Goal: Information Seeking & Learning: Learn about a topic

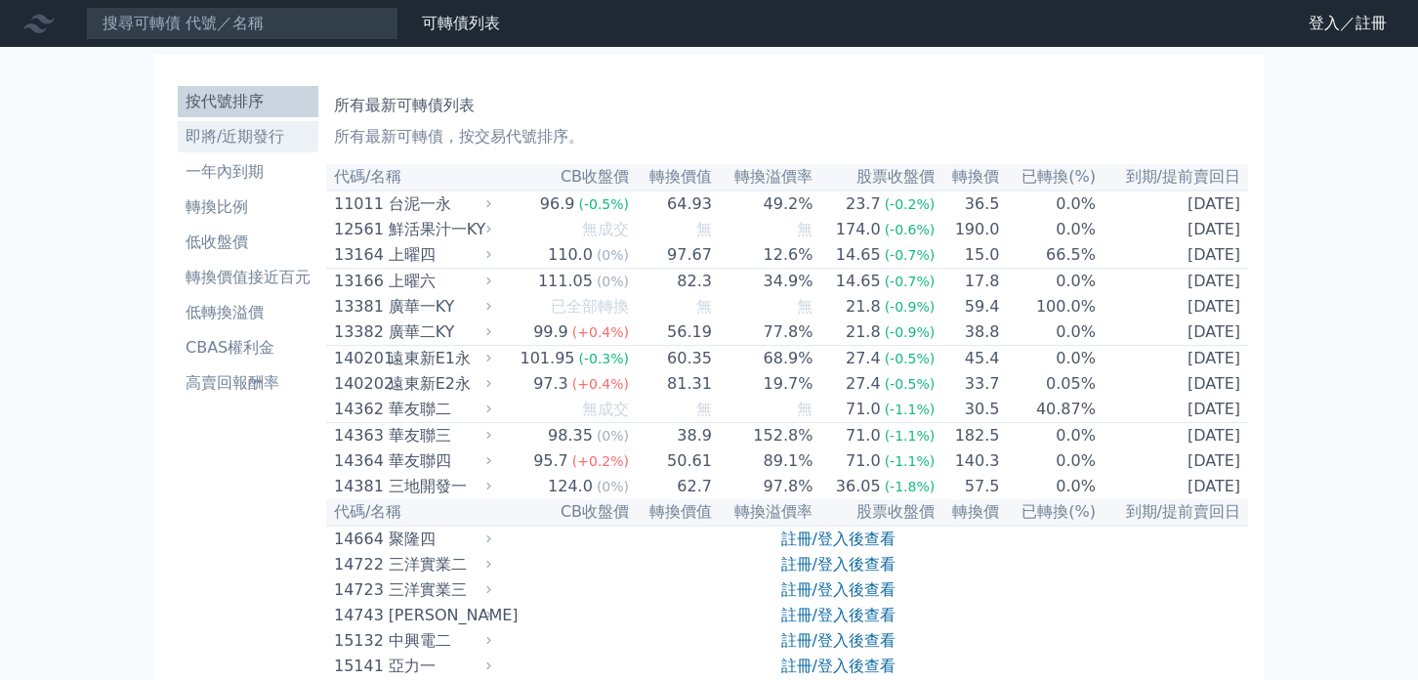
click at [286, 135] on li "即將/近期發行" at bounding box center [248, 136] width 141 height 23
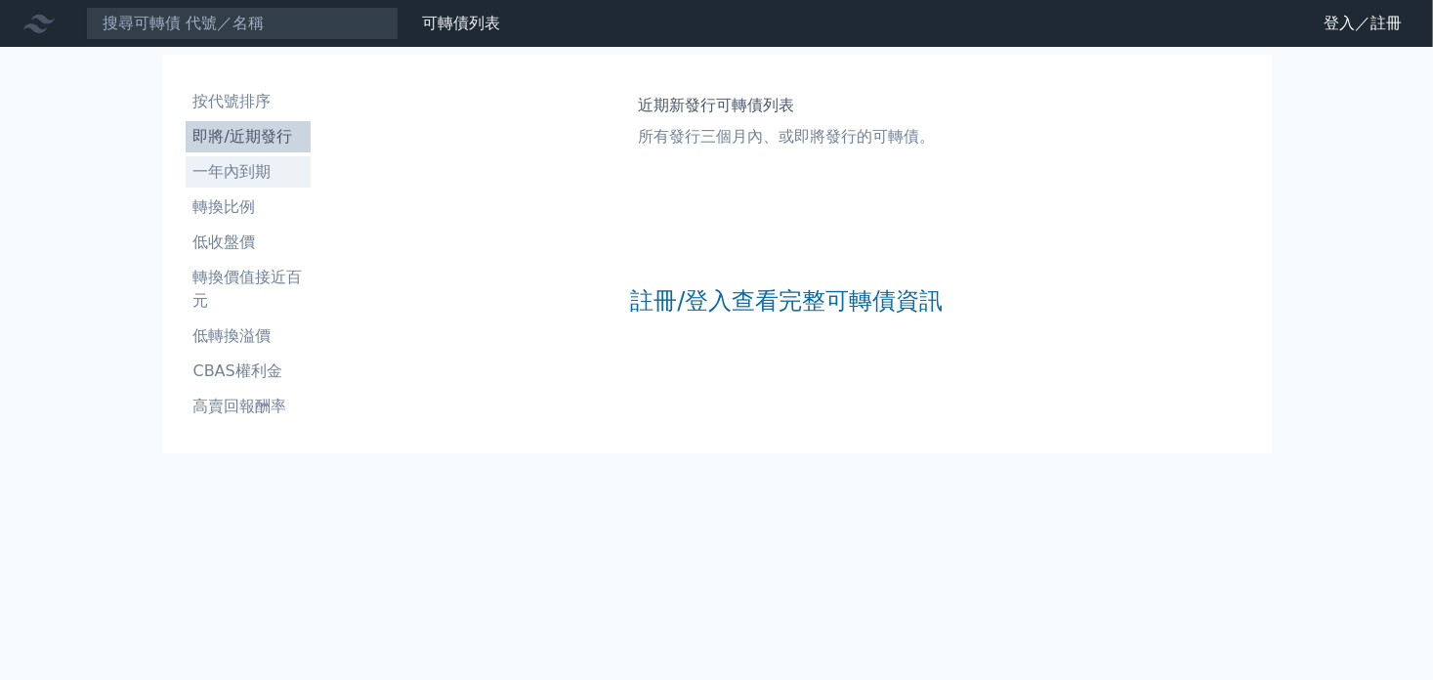
click at [277, 174] on li "一年內到期" at bounding box center [248, 171] width 125 height 23
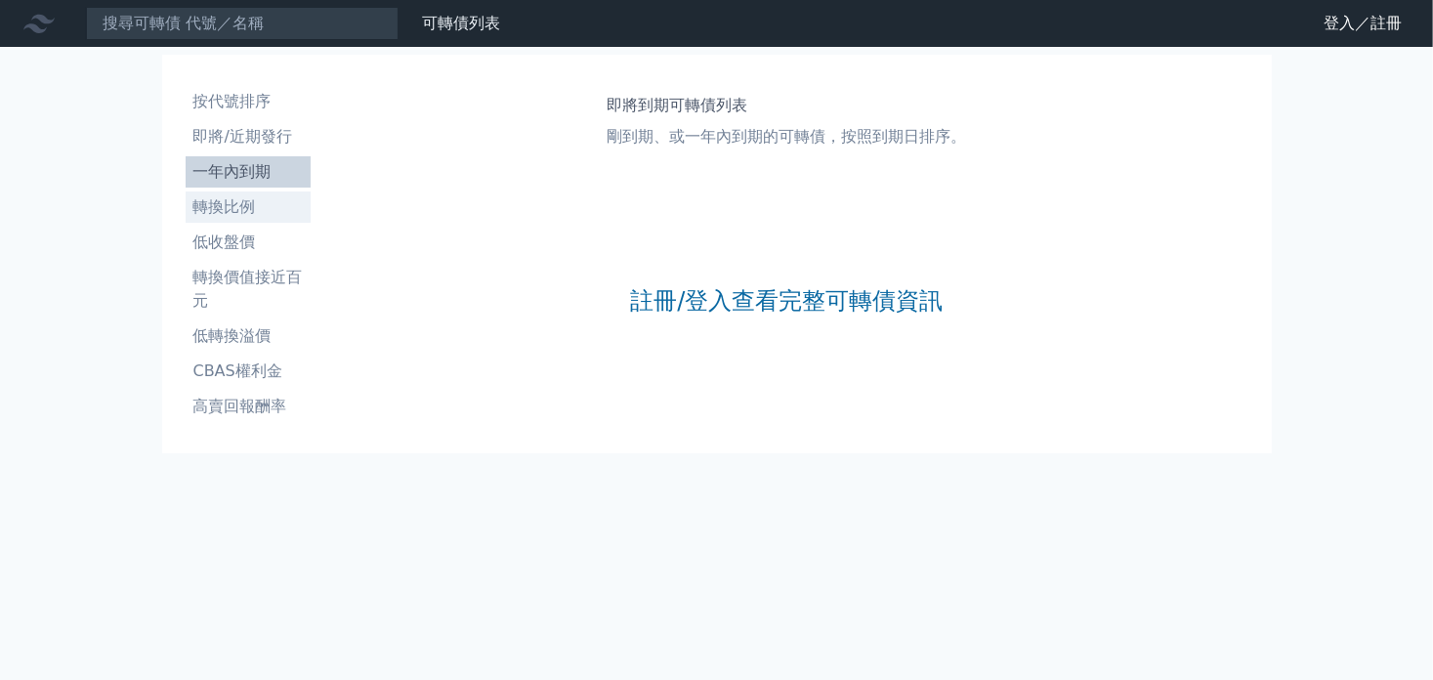
click at [267, 210] on li "轉換比例" at bounding box center [248, 206] width 125 height 23
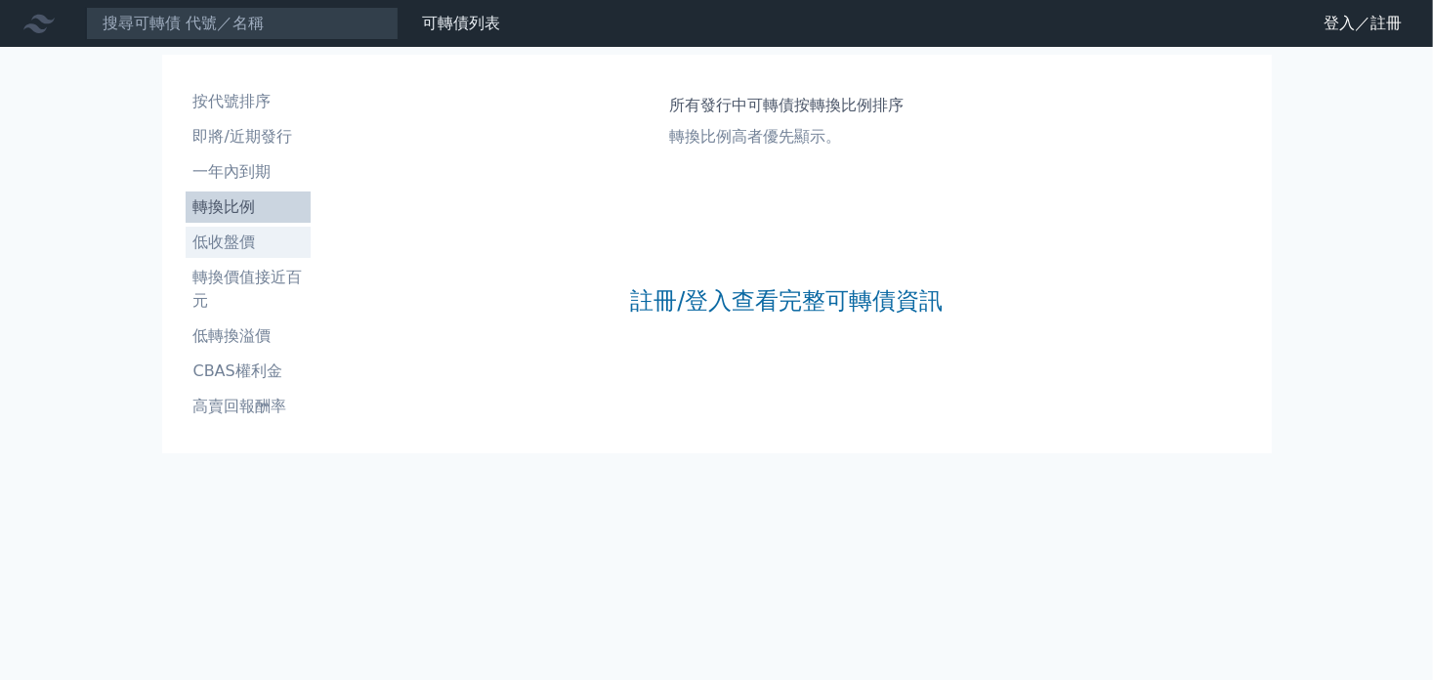
click at [260, 241] on li "低收盤價" at bounding box center [248, 242] width 125 height 23
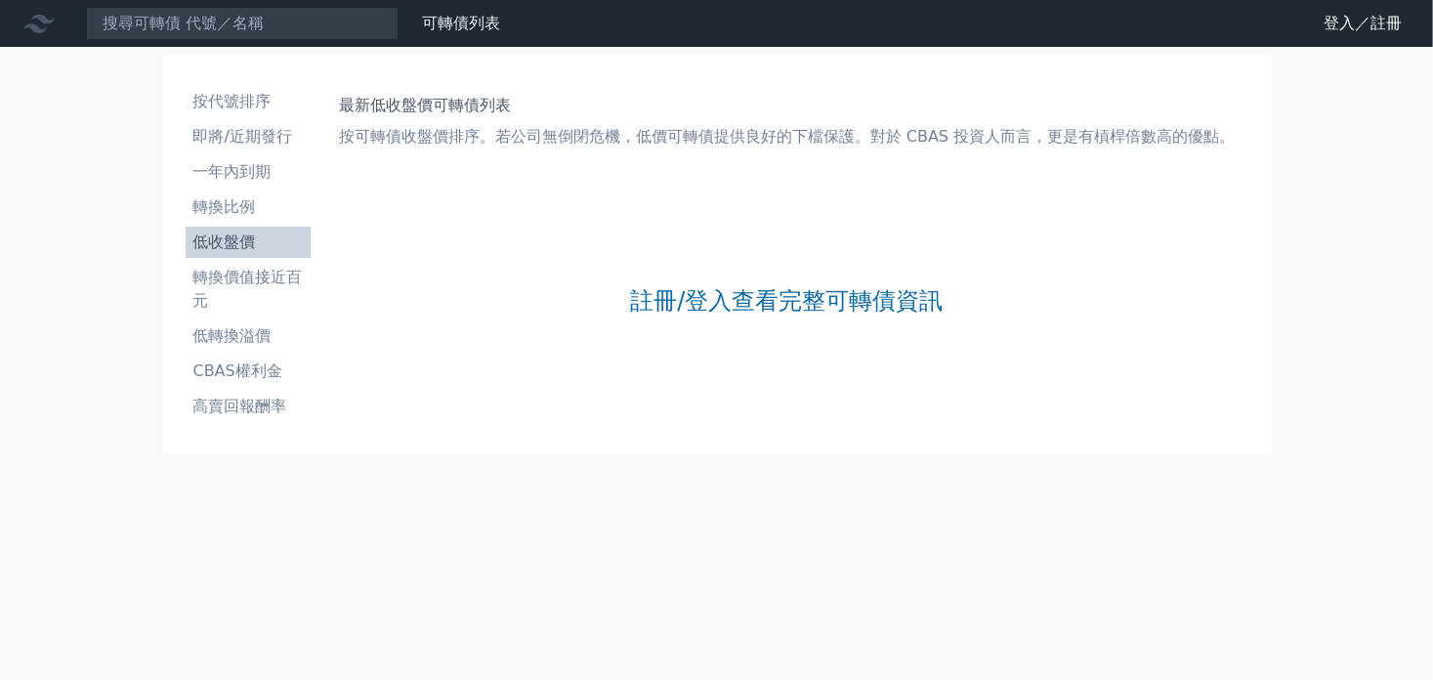
click at [271, 288] on li "轉換價值接近百元" at bounding box center [248, 289] width 125 height 47
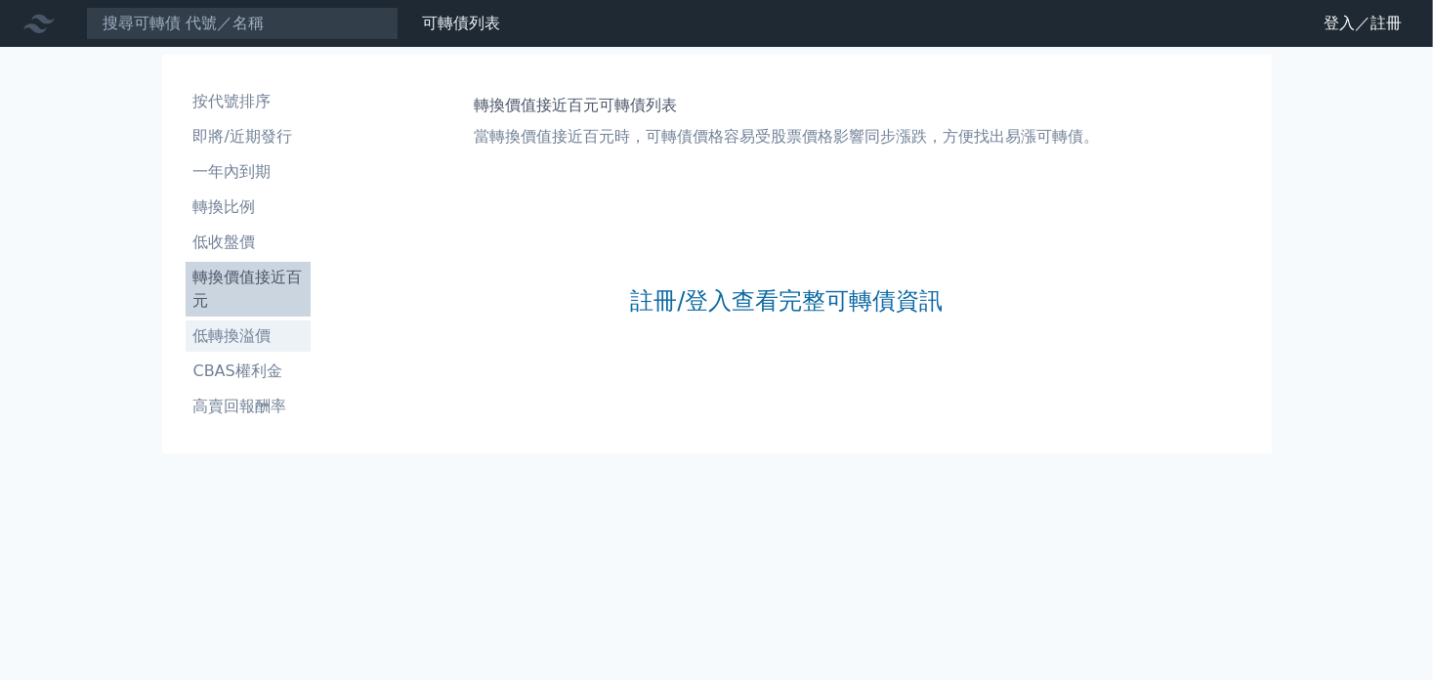
click at [267, 327] on li "低轉換溢價" at bounding box center [248, 335] width 125 height 23
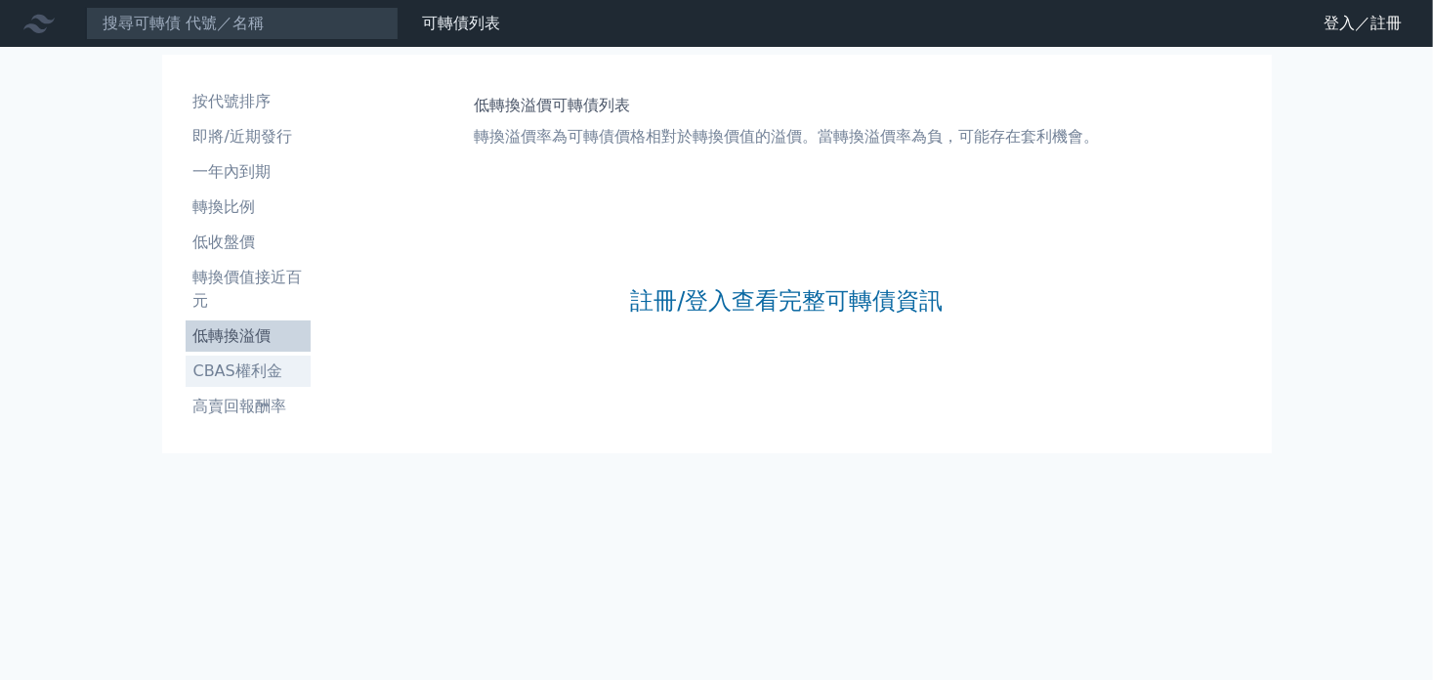
click at [260, 371] on li "CBAS權利金" at bounding box center [248, 370] width 125 height 23
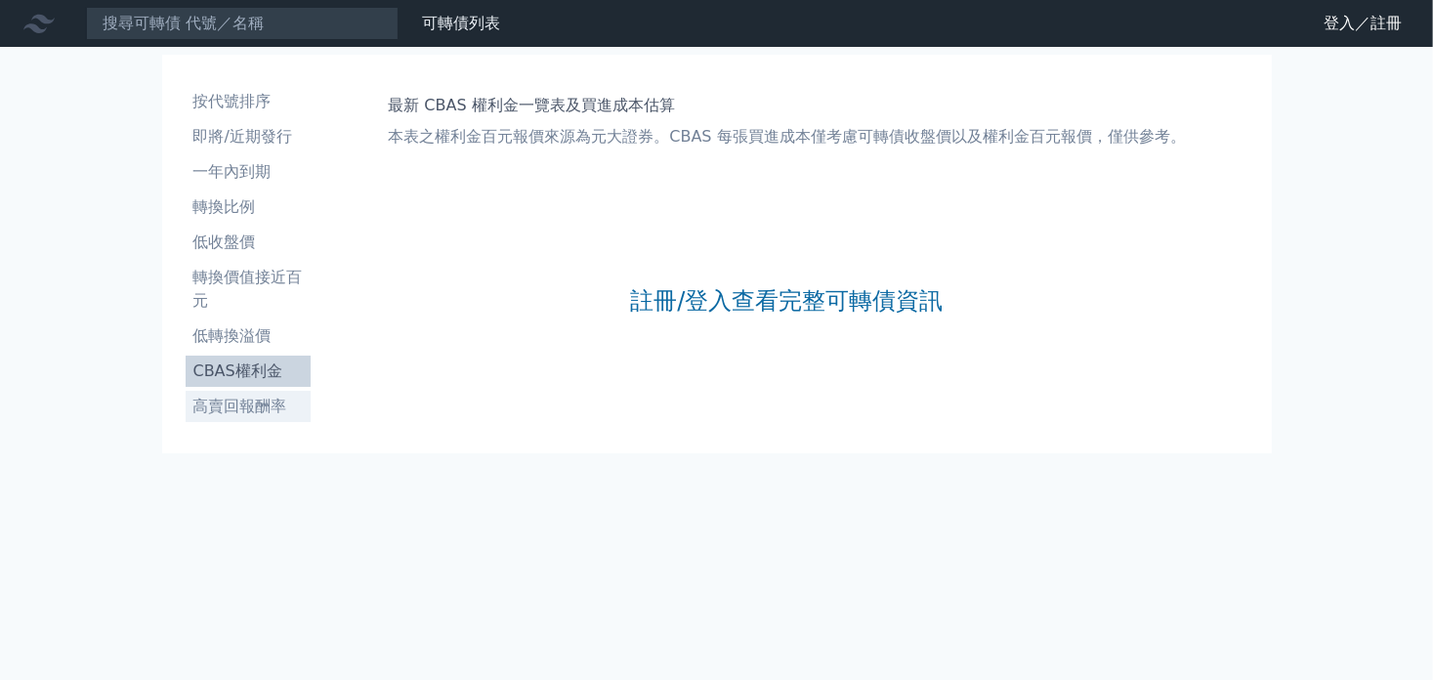
click at [259, 392] on link "高賣回報酬率" at bounding box center [248, 406] width 125 height 31
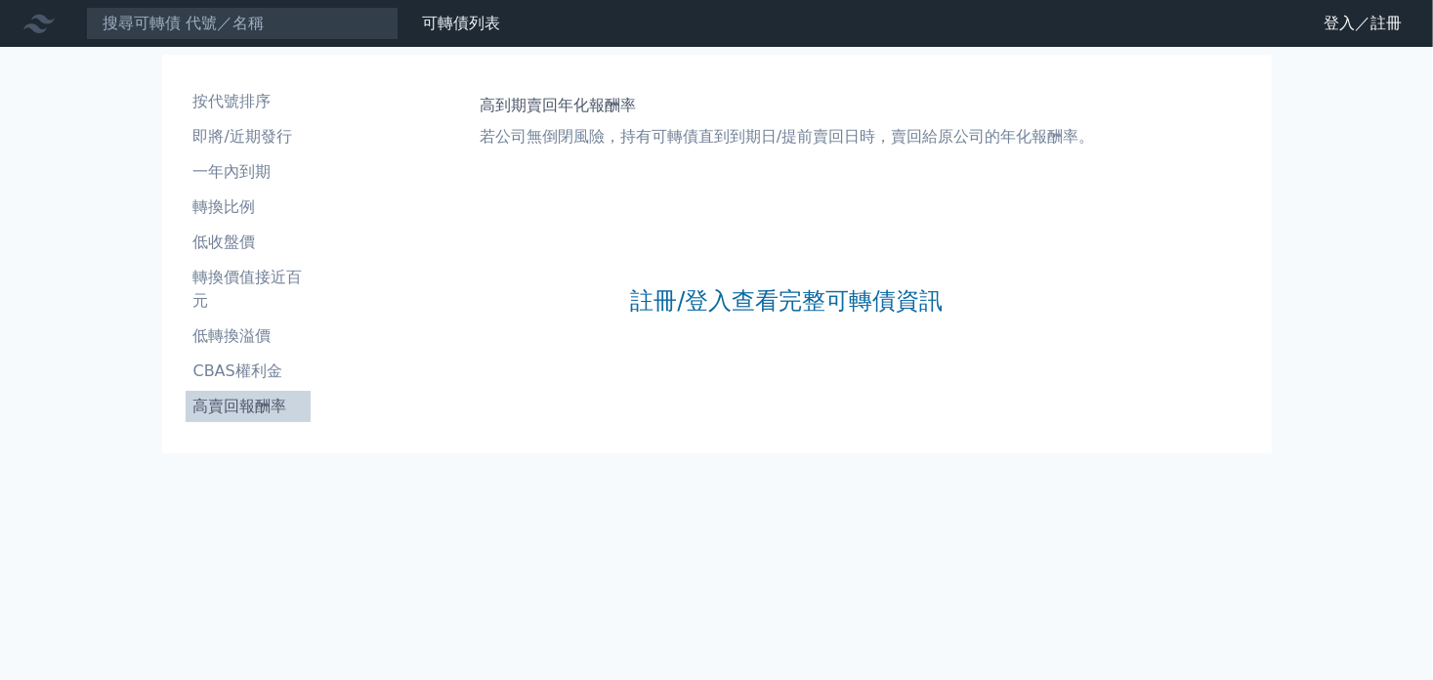
click at [35, 26] on icon at bounding box center [38, 24] width 31 height 19
click at [248, 100] on li "按代號排序" at bounding box center [248, 101] width 125 height 23
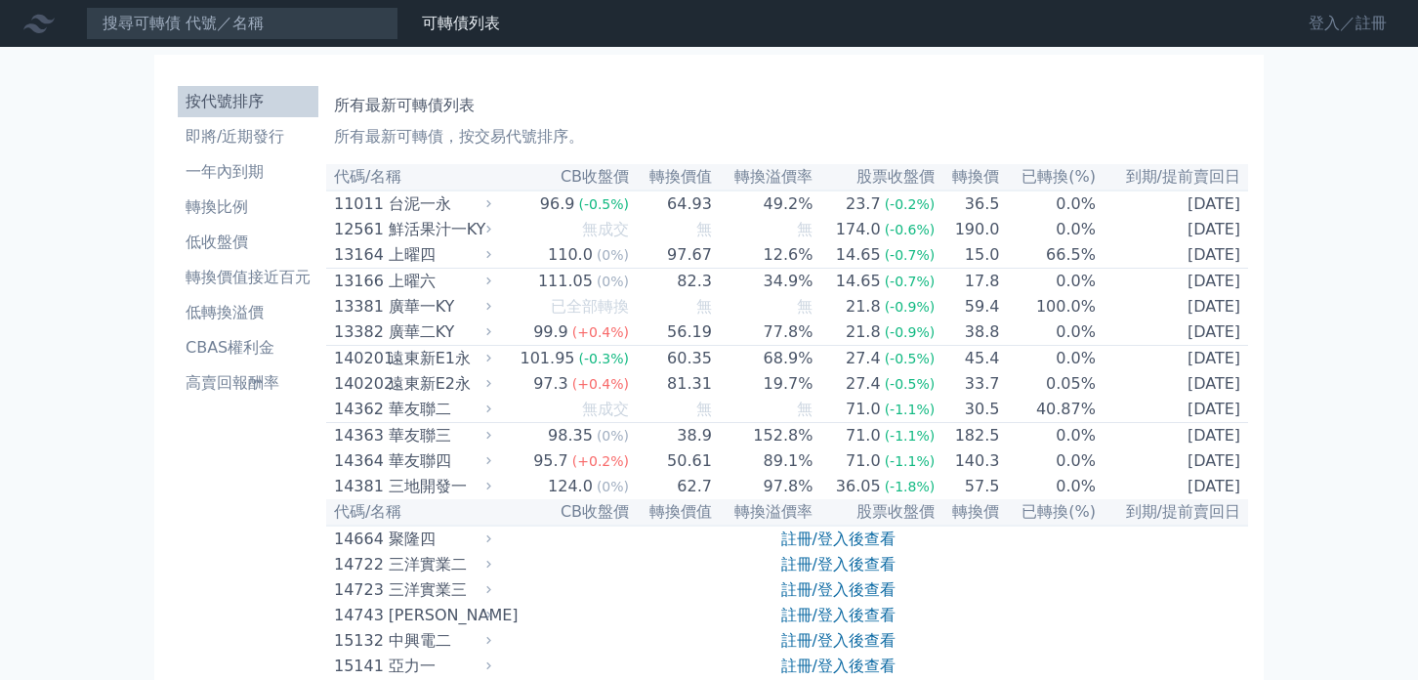
click at [1316, 21] on link "登入／註冊" at bounding box center [1347, 23] width 109 height 31
